Goal: Task Accomplishment & Management: Use online tool/utility

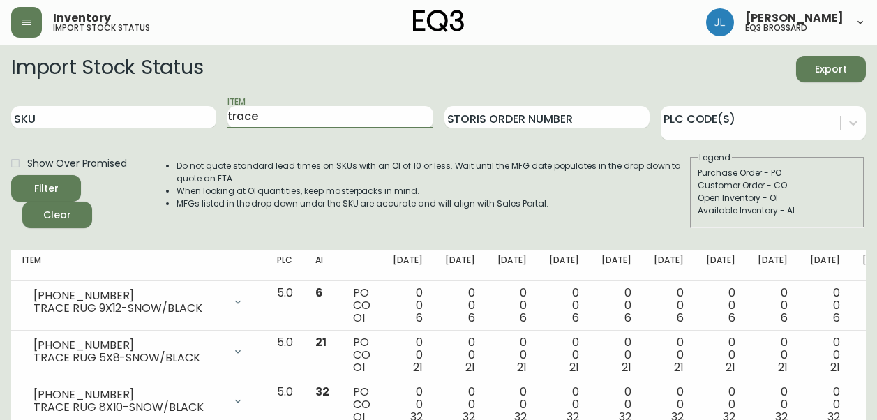
scroll to position [148, 0]
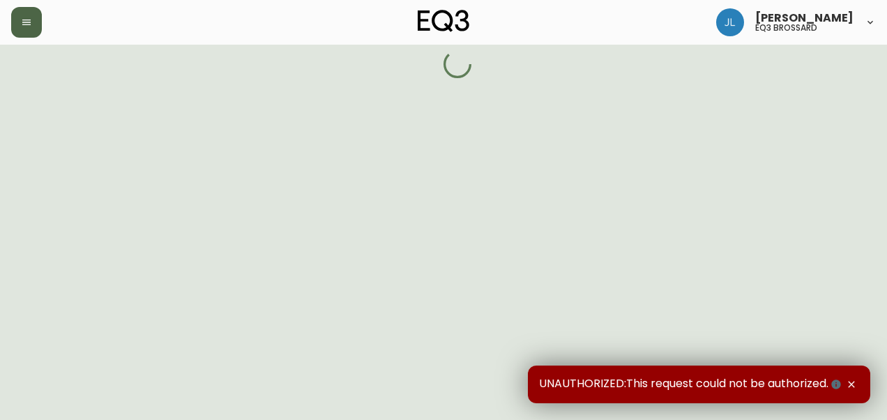
click at [22, 28] on button "button" at bounding box center [26, 22] width 31 height 31
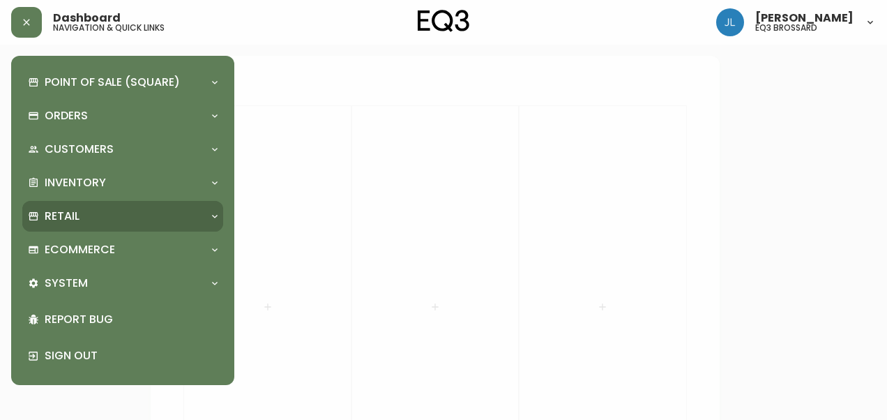
click at [80, 219] on div "Retail" at bounding box center [116, 216] width 176 height 15
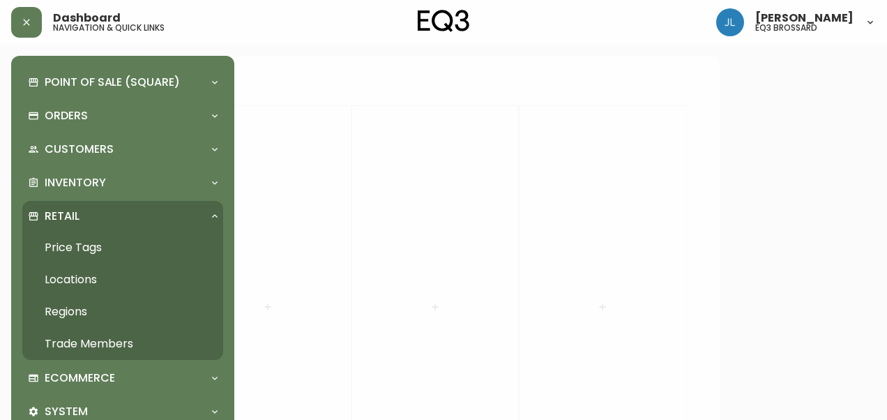
click at [86, 248] on link "Price Tags" at bounding box center [122, 248] width 201 height 32
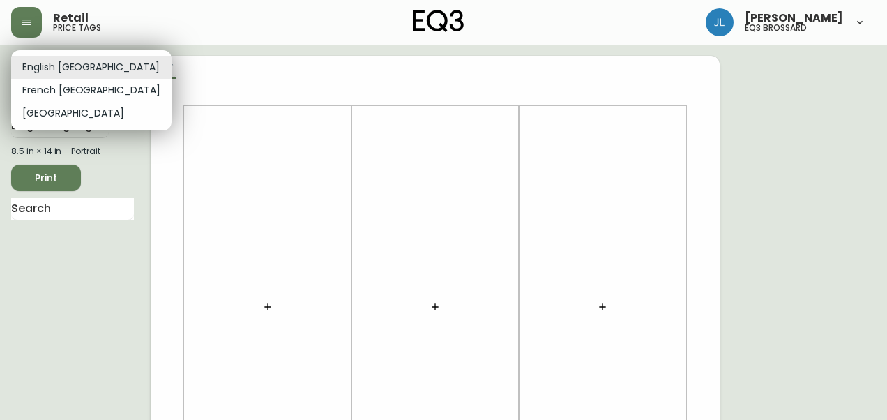
click at [52, 94] on li "French Canada" at bounding box center [91, 90] width 160 height 23
type input "fr_CA"
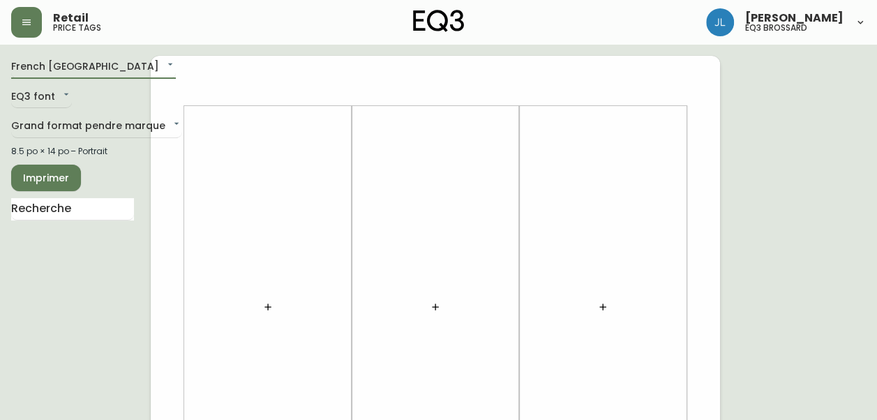
click at [269, 303] on icon "button" at bounding box center [267, 306] width 11 height 11
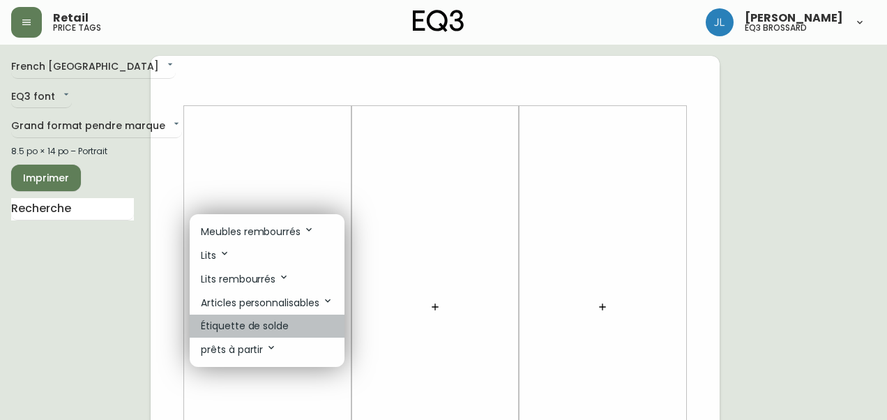
click at [234, 324] on p "Étiquette de solde" at bounding box center [245, 326] width 88 height 15
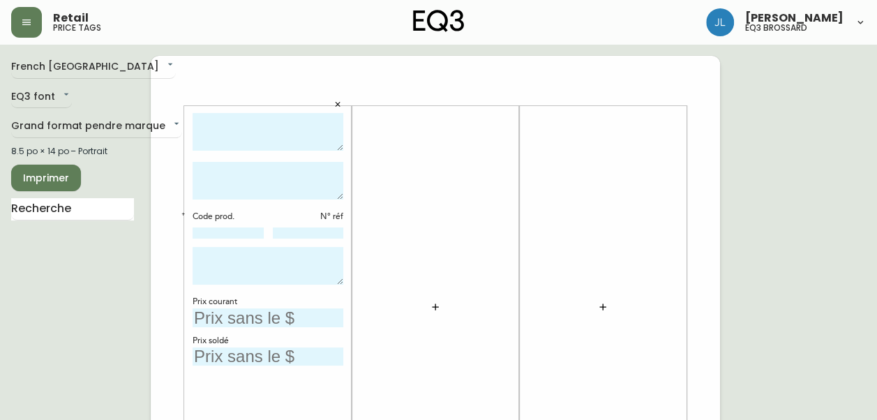
click at [429, 304] on button "button" at bounding box center [435, 307] width 28 height 28
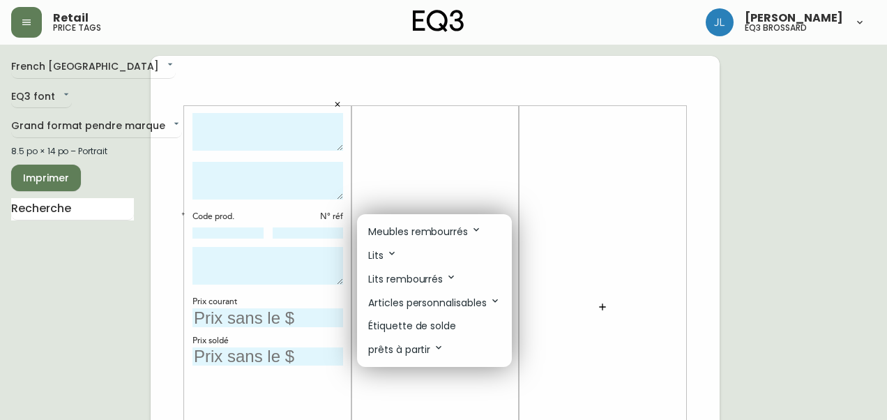
click at [421, 330] on p "Étiquette de solde" at bounding box center [412, 326] width 88 height 15
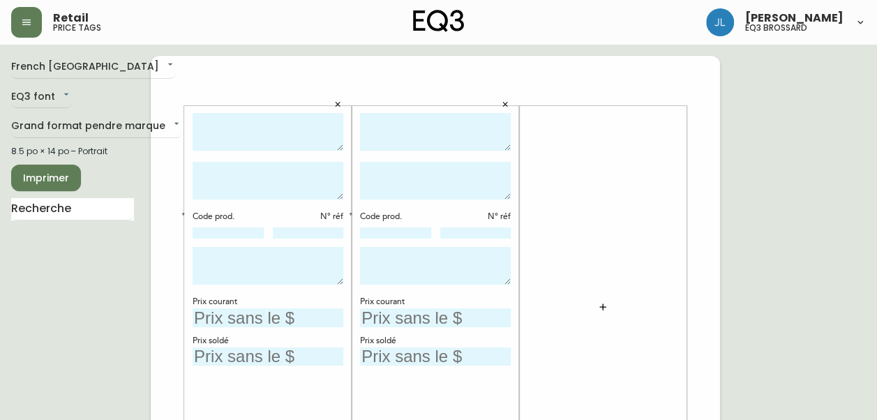
click at [597, 310] on icon "button" at bounding box center [602, 306] width 11 height 11
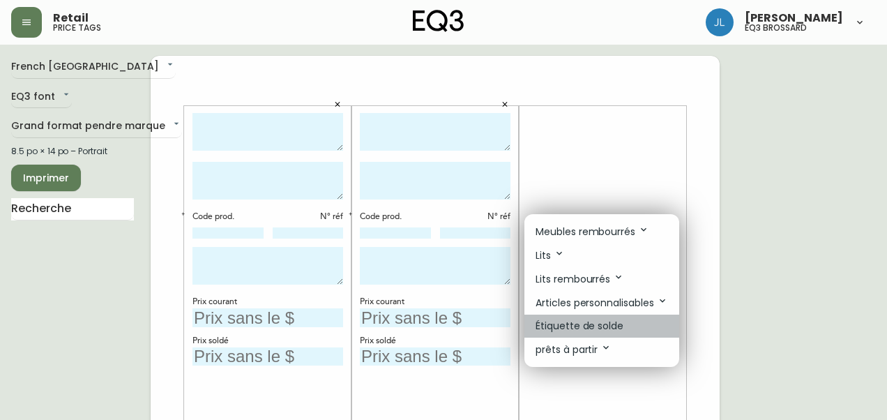
click at [563, 326] on p "Étiquette de solde" at bounding box center [580, 326] width 88 height 15
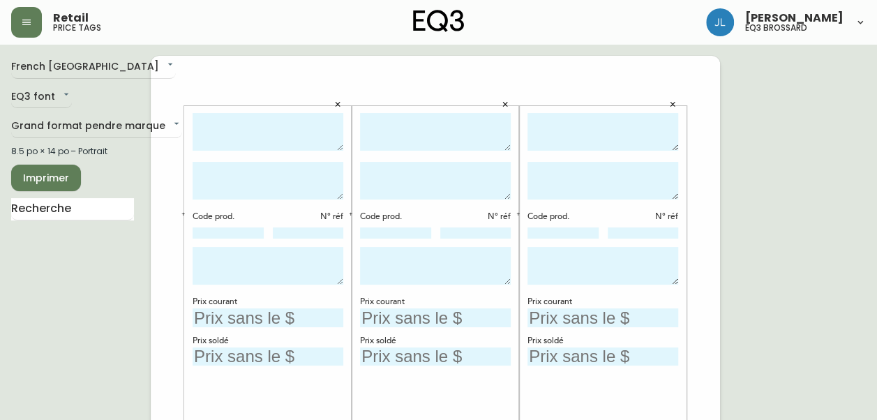
click at [223, 131] on textarea at bounding box center [268, 132] width 151 height 38
type textarea "w"
click at [196, 119] on textarea "WREN" at bounding box center [268, 132] width 151 height 38
type textarea "Chaise à diner WREN"
click at [221, 188] on textarea at bounding box center [268, 181] width 151 height 38
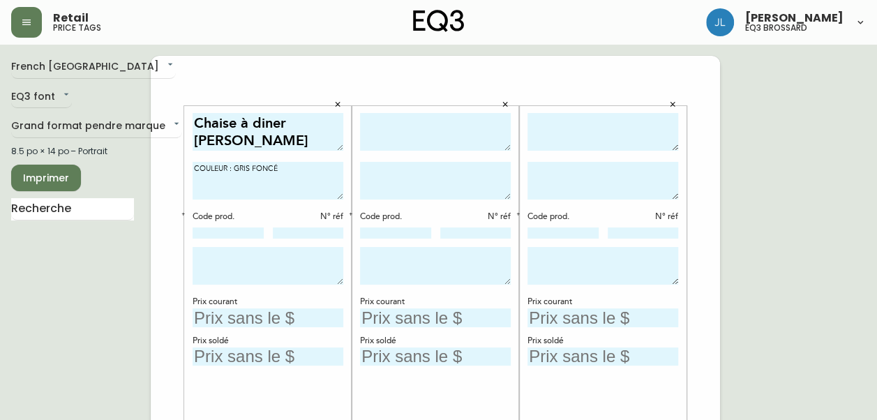
type textarea "COULEUR : GRIS FONCÉ"
click at [217, 243] on div "Chaise à diner WREN COULEUR : GRIS FONCÉ Code prod. N° réf Prix courant Prix so…" at bounding box center [268, 307] width 151 height 389
click at [218, 257] on textarea at bounding box center [268, 266] width 151 height 38
drag, startPoint x: 329, startPoint y: 253, endPoint x: 172, endPoint y: 253, distance: 157.7
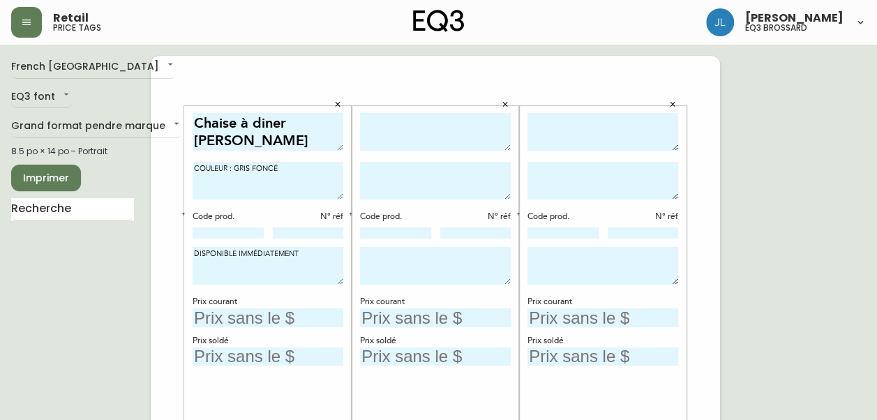
type textarea "DISPONIBLE IMMÉDIATEMENT"
click at [409, 266] on textarea at bounding box center [435, 266] width 151 height 38
paste textarea "DISPONIBLE IMMÉDIATEMENT"
type textarea "DISPONIBLE IMMÉDIATEMENT"
click at [443, 128] on textarea at bounding box center [435, 132] width 151 height 38
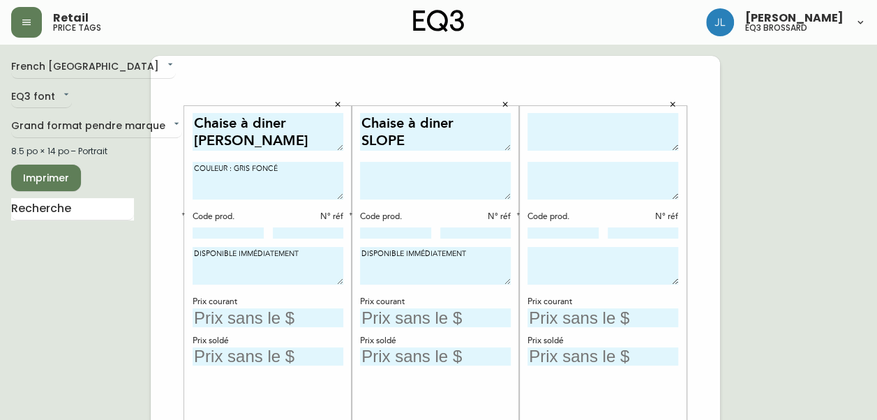
type textarea "Chaise à diner SLOPE"
